Goal: Task Accomplishment & Management: Complete application form

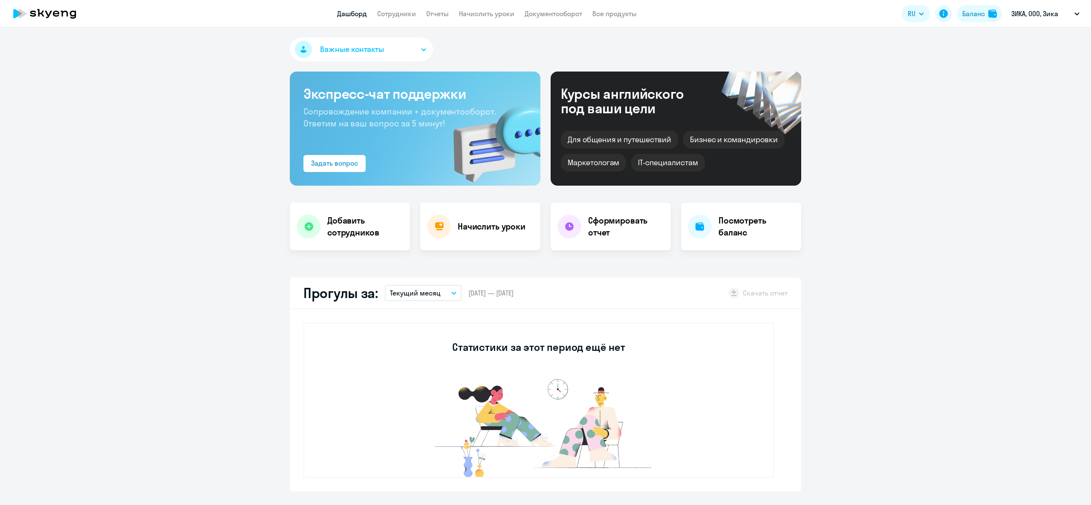
select select "30"
click at [327, 233] on h4 "Добавить сотрудников" at bounding box center [365, 227] width 76 height 24
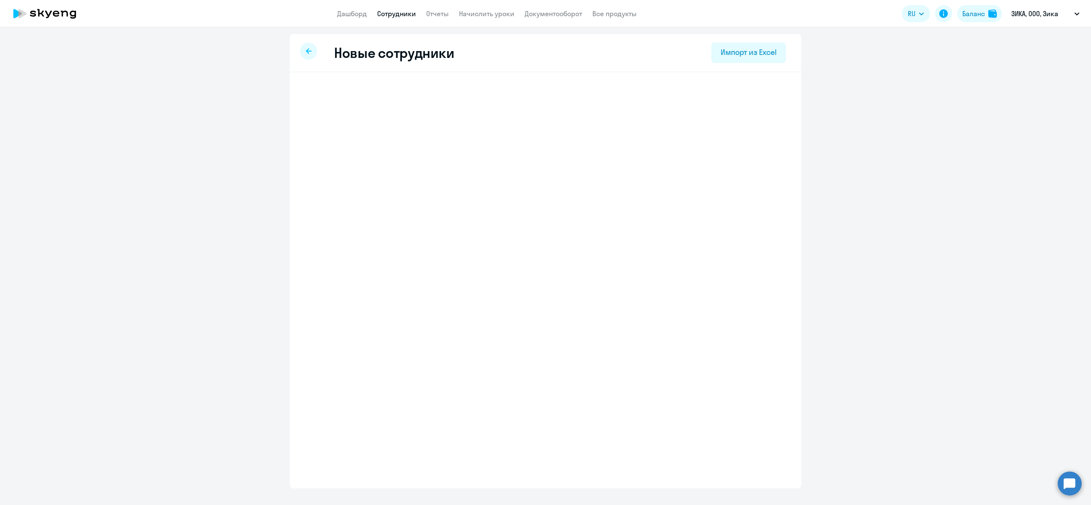
select select "english_adult_not_native_speaker"
select select "3"
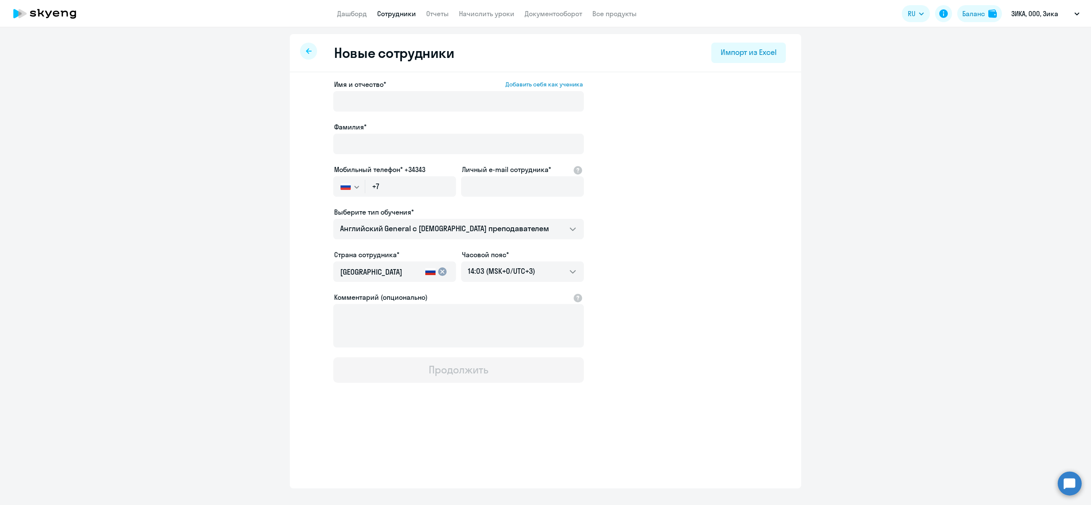
click at [401, 171] on label "Мобильный телефон* +34343" at bounding box center [379, 169] width 91 height 10
click at [406, 182] on input "+7" at bounding box center [410, 186] width 91 height 20
paste input "[PHONE_NUMBER]"
type input "[PHONE_NUMBER]"
click at [508, 175] on div "Личный e-mail сотрудника*" at bounding box center [522, 182] width 123 height 36
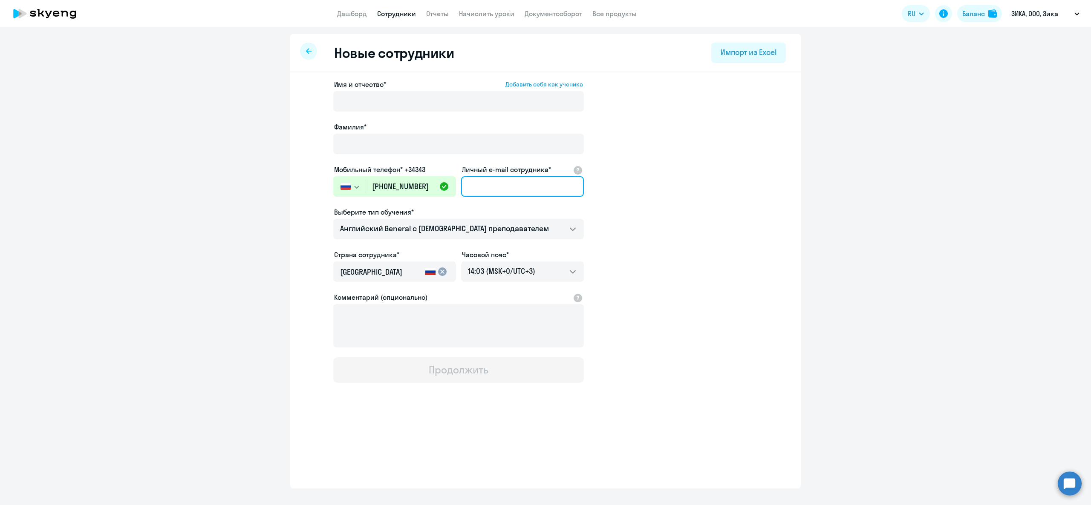
click at [506, 178] on input "Личный e-mail сотрудника*" at bounding box center [522, 186] width 123 height 20
paste input "[EMAIL_ADDRESS][PERSON_NAME][DOMAIN_NAME]"
type input "[EMAIL_ADDRESS][PERSON_NAME][DOMAIN_NAME]"
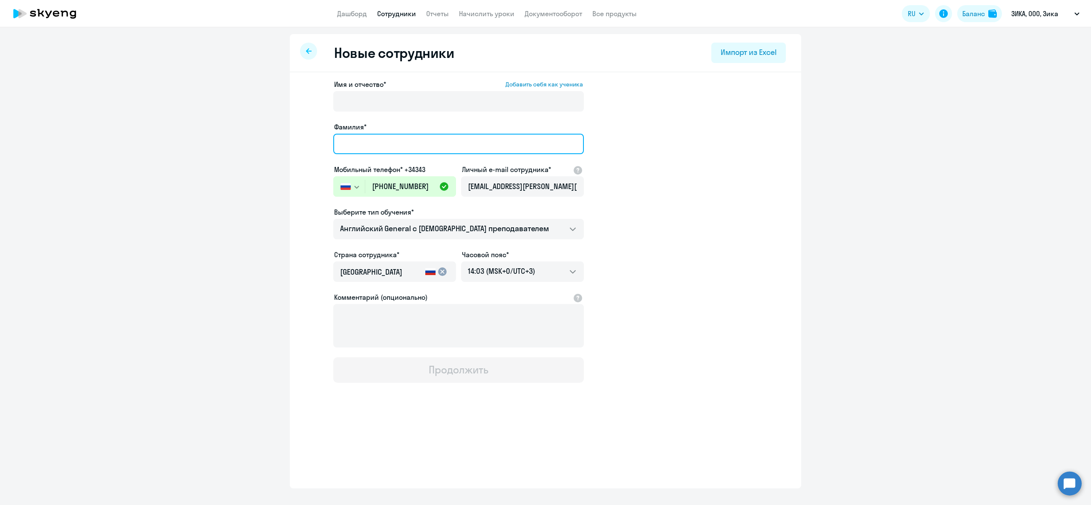
click at [429, 145] on input "Фамилия*" at bounding box center [458, 144] width 251 height 20
type input "Urbanov"
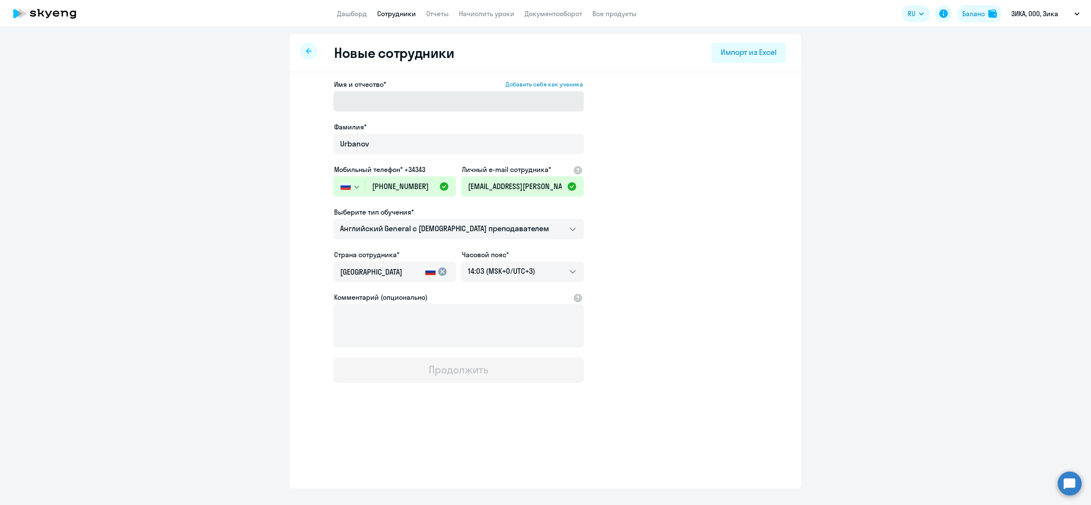
drag, startPoint x: 423, startPoint y: 117, endPoint x: 419, endPoint y: 107, distance: 10.8
click at [422, 117] on div "Имя и отчество* Добавить себя как ученика [PERSON_NAME]* [PERSON_NAME] телефон*…" at bounding box center [458, 231] width 251 height 304
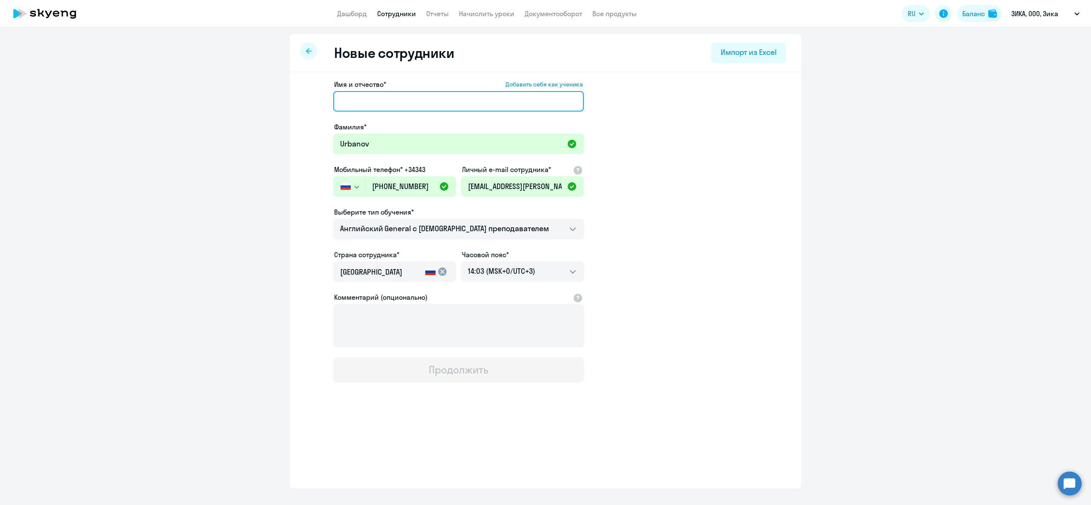
click at [418, 107] on input "Имя и отчество* Добавить себя как ученика" at bounding box center [458, 101] width 251 height 20
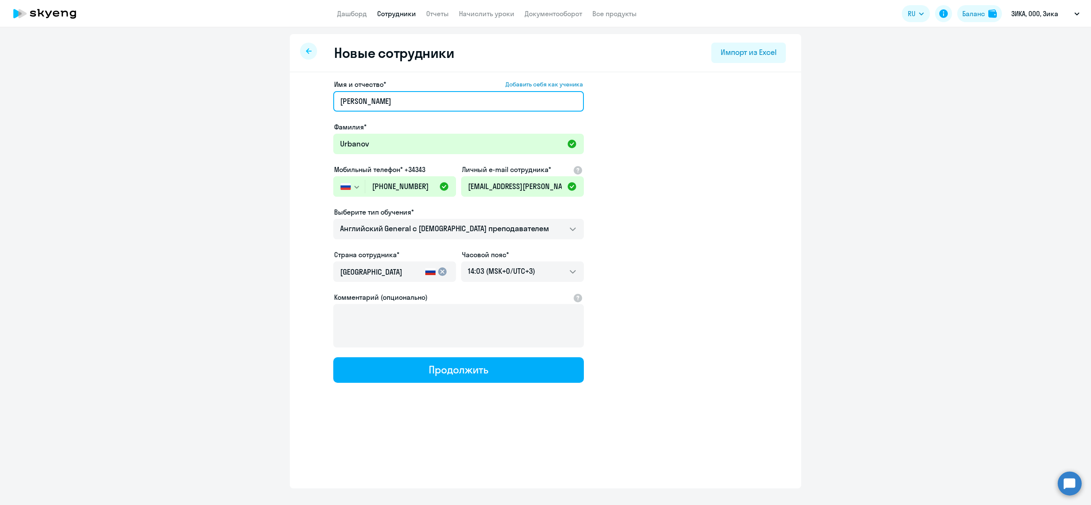
type input "[PERSON_NAME]"
click at [631, 153] on app-new-student-form "Имя и отчество* Добавить себя как ученика [PERSON_NAME]* [PERSON_NAME] телефон*…" at bounding box center [545, 231] width 484 height 304
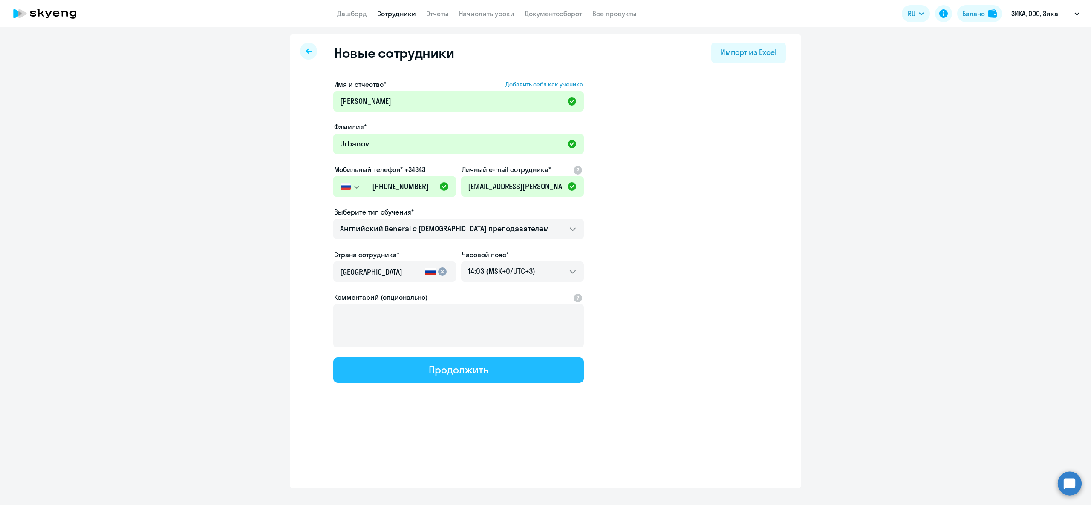
click at [440, 364] on div "Продолжить" at bounding box center [458, 370] width 59 height 14
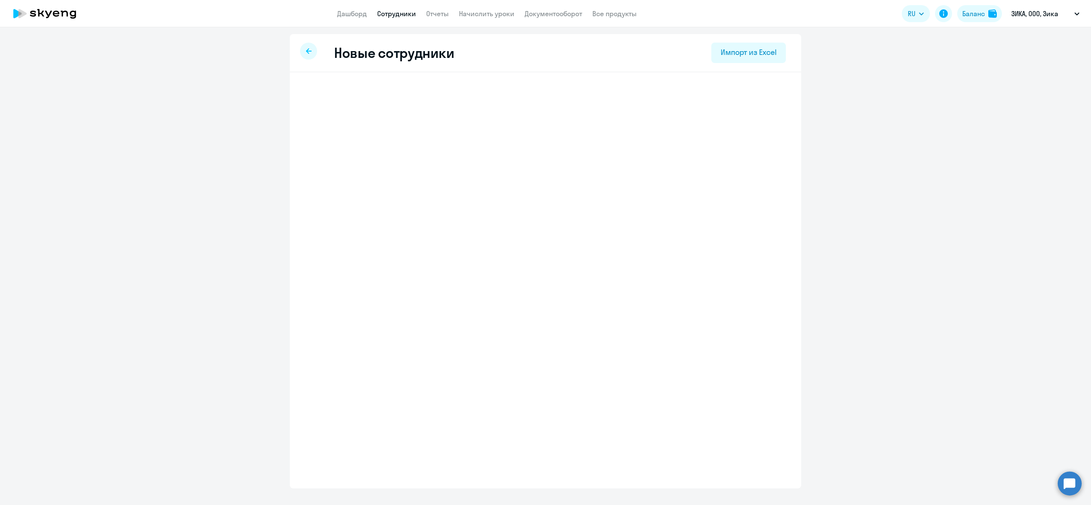
select select "english_adult_not_native_speaker"
select select "3"
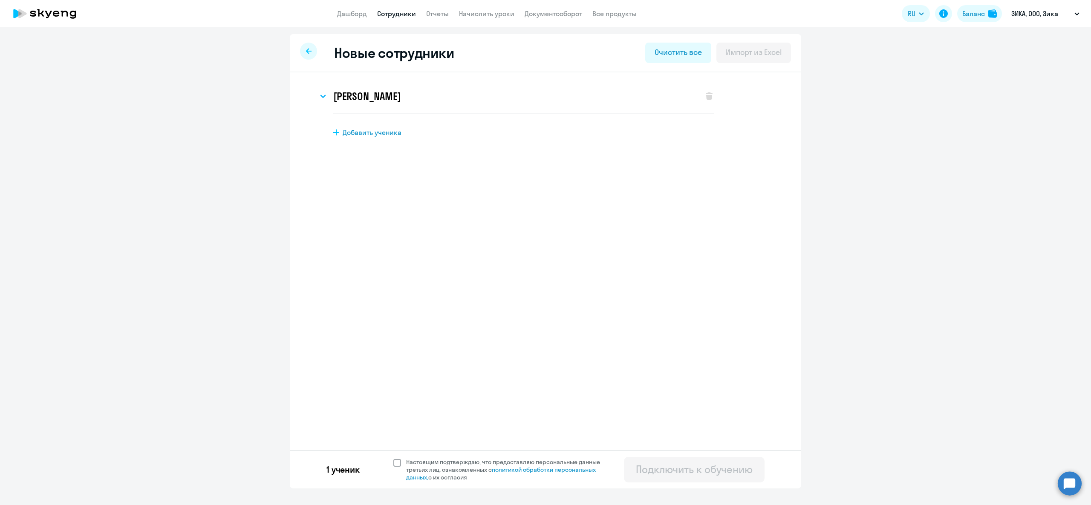
click at [394, 463] on span at bounding box center [397, 463] width 8 height 8
click at [393, 458] on input "Настоящим подтверждаю, что предоставляю персональные данные третьих лиц, ознако…" at bounding box center [393, 458] width 0 height 0
checkbox input "true"
click at [664, 458] on button "Подключить к обучению" at bounding box center [694, 470] width 141 height 26
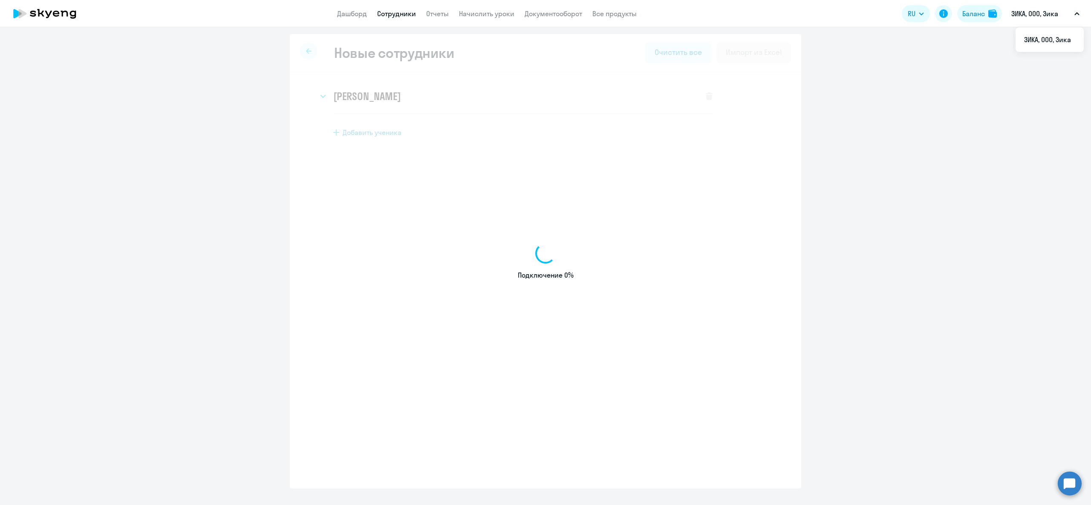
select select "english_adult_not_native_speaker"
select select "3"
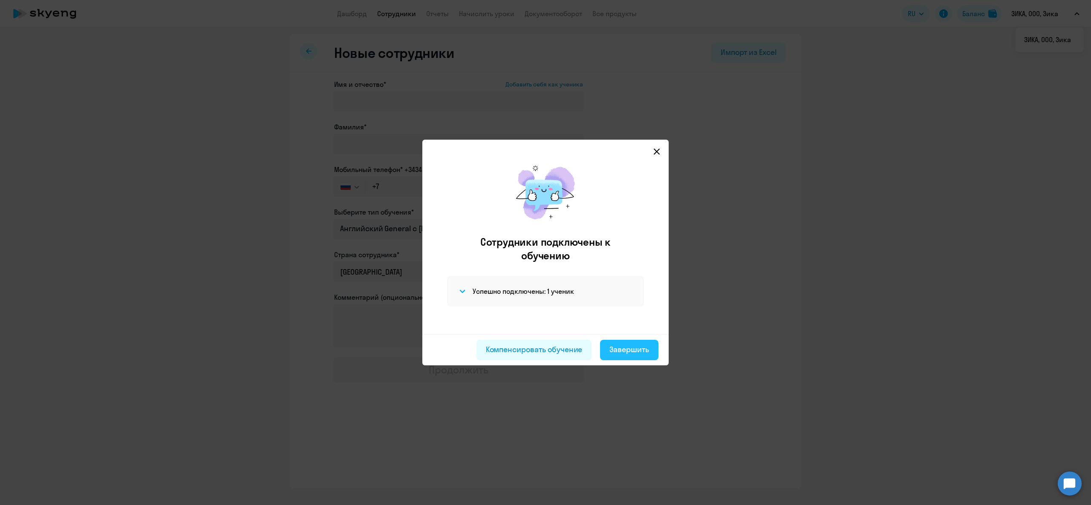
click at [628, 344] on div "Завершить" at bounding box center [629, 349] width 40 height 11
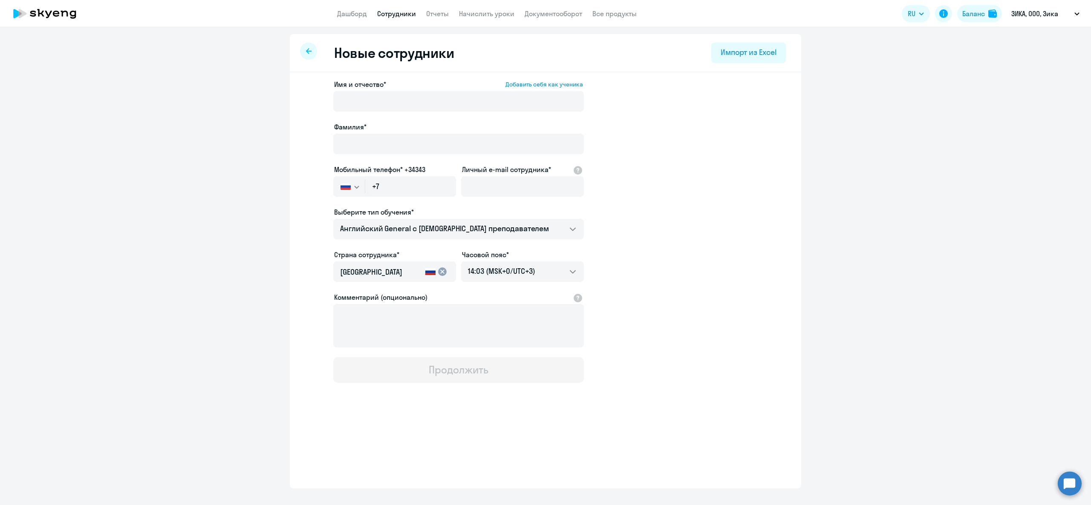
select select "30"
